Goal: Go to known website: Access a specific website the user already knows

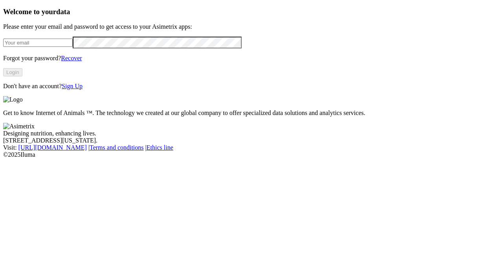
type input "[PERSON_NAME][EMAIL_ADDRESS][DOMAIN_NAME]"
click at [22, 76] on button "Login" at bounding box center [12, 72] width 19 height 8
